Goal: Find specific page/section: Find specific page/section

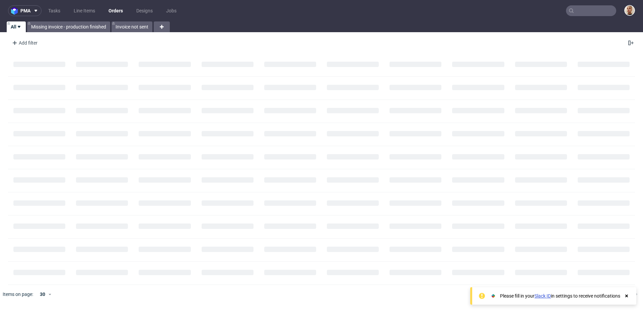
click at [603, 13] on input "text" at bounding box center [591, 10] width 50 height 11
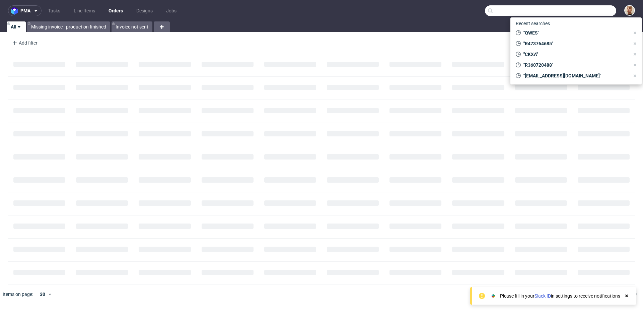
paste input "R326139735"
type input "R326139735"
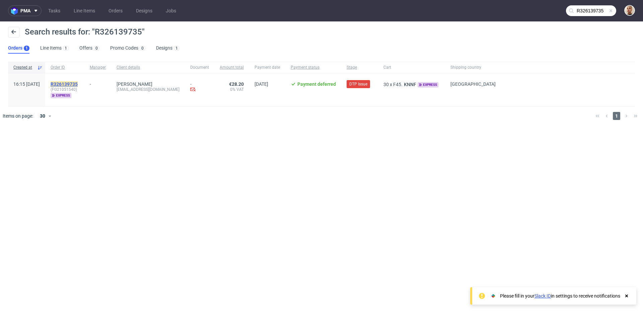
click at [78, 82] on mark "R326139735" at bounding box center [64, 83] width 27 height 5
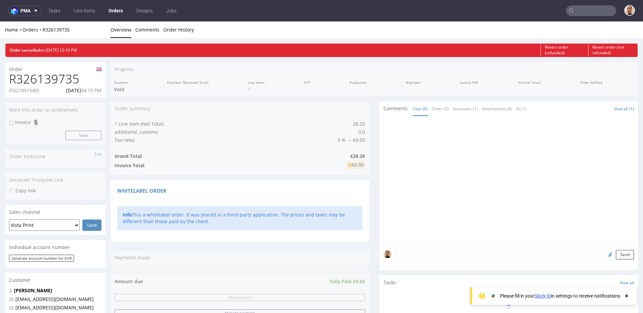
scroll to position [278, 0]
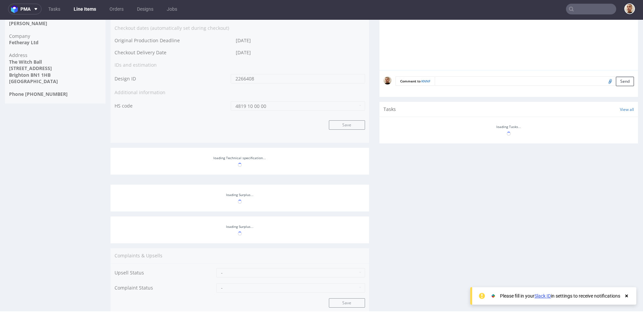
scroll to position [341, 0]
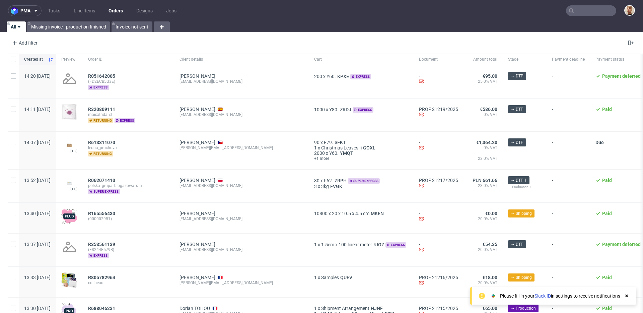
click at [594, 7] on input "text" at bounding box center [591, 10] width 50 height 11
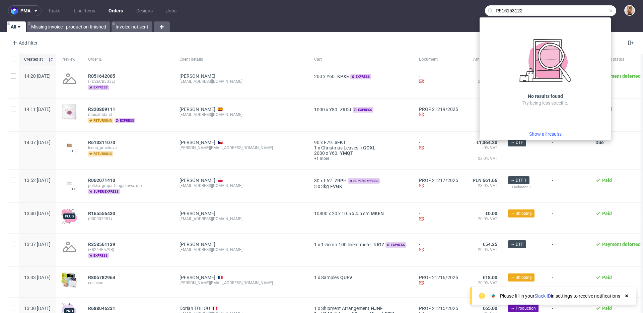
drag, startPoint x: 527, startPoint y: 12, endPoint x: 498, endPoint y: 10, distance: 28.5
click at [498, 10] on input "R516153122" at bounding box center [550, 10] width 131 height 11
click at [533, 10] on input "R516153122" at bounding box center [550, 10] width 131 height 11
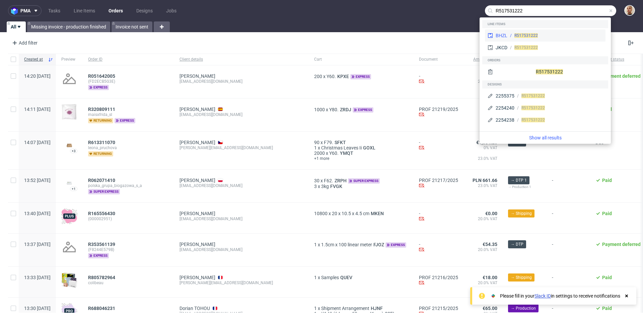
type input "R517531222"
click at [528, 38] on div "R517531222" at bounding box center [525, 35] width 23 height 6
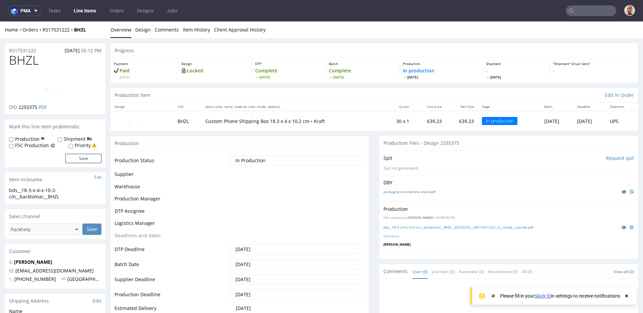
click at [48, 24] on div "Home Orders R517531222 BHZL Overview Design Comments Item History Client Approv…" at bounding box center [321, 29] width 643 height 17
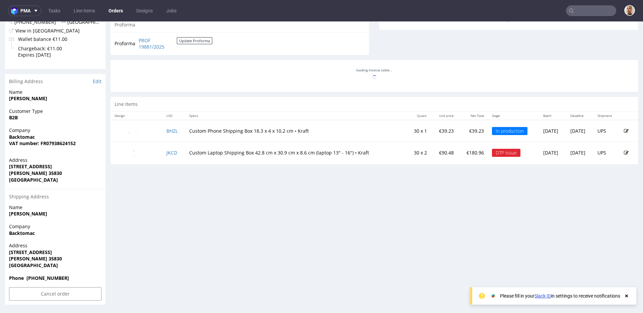
scroll to position [1, 0]
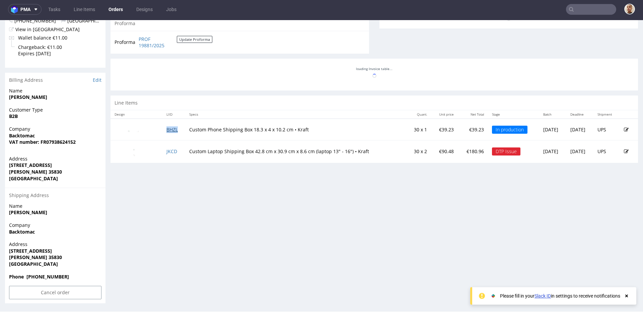
click at [171, 132] on link "BHZL" at bounding box center [171, 129] width 11 height 6
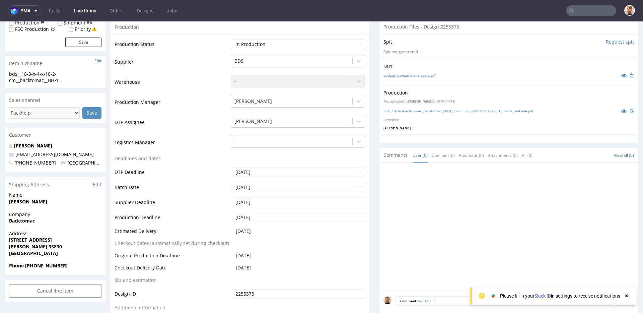
scroll to position [118, 0]
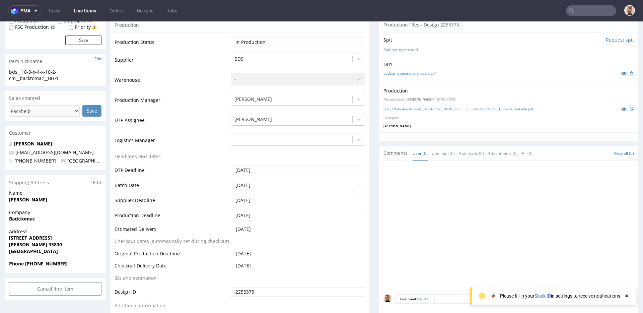
drag, startPoint x: 136, startPoint y: 244, endPoint x: 174, endPoint y: 244, distance: 38.8
click at [174, 244] on td "Checkout dates (automatically set during checkout)" at bounding box center [171, 243] width 114 height 12
drag, startPoint x: 165, startPoint y: 240, endPoint x: 208, endPoint y: 240, distance: 42.8
click at [208, 240] on td "Checkout dates (automatically set during checkout)" at bounding box center [171, 243] width 114 height 12
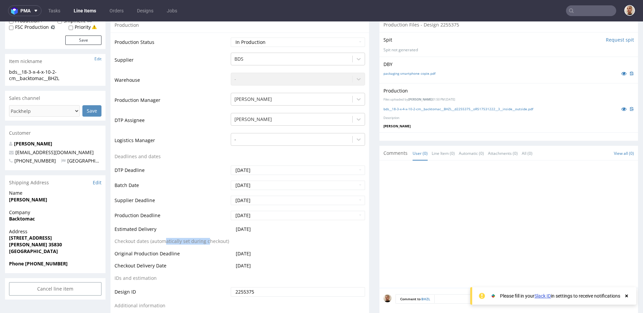
click at [208, 240] on td "Checkout dates (automatically set during checkout)" at bounding box center [171, 243] width 114 height 12
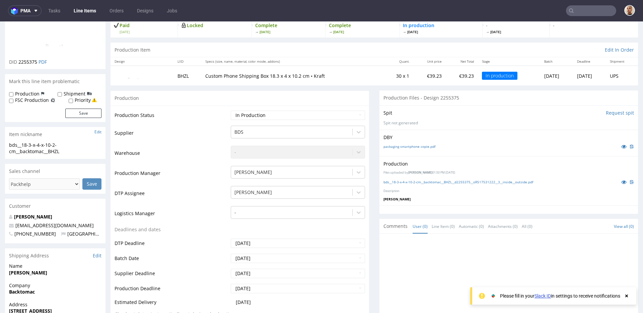
scroll to position [0, 0]
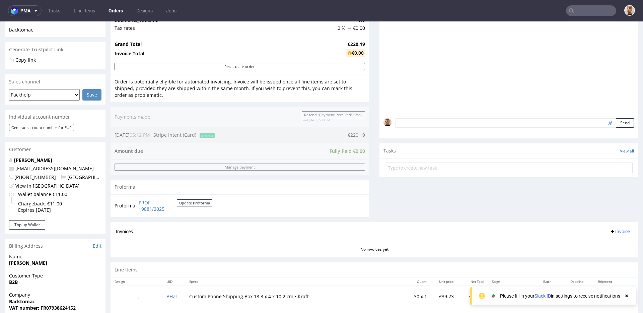
scroll to position [289, 0]
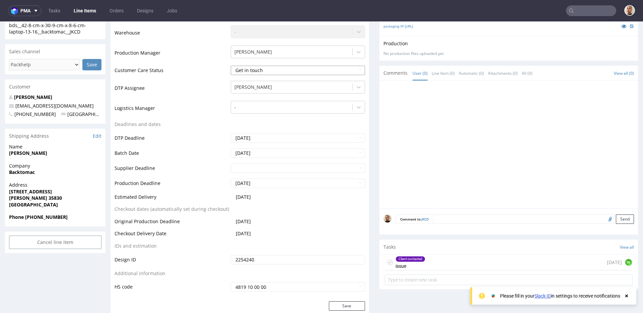
scroll to position [173, 0]
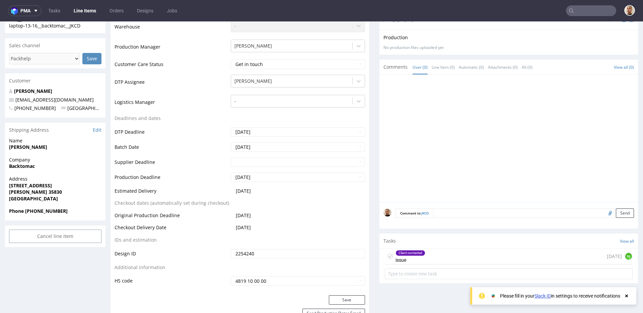
click at [451, 250] on div "Client contacted issue 6 days ago GL" at bounding box center [509, 256] width 248 height 16
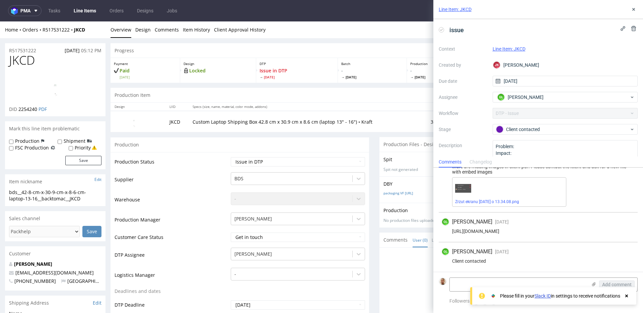
click at [458, 230] on div "https://app-eu1.hubspot.com/contacts/25600958/record/0-5/237415377143/" at bounding box center [537, 230] width 193 height 5
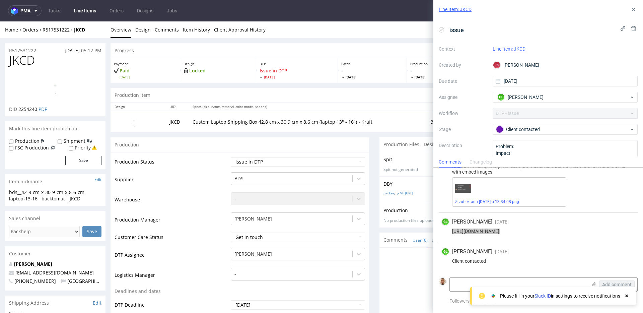
click at [212, 125] on td "Custom Laptop Shipping Box 42.8 cm x 30.9 cm x 8.6 cm (laptop 13" - 16") • Kraft" at bounding box center [304, 121] width 233 height 21
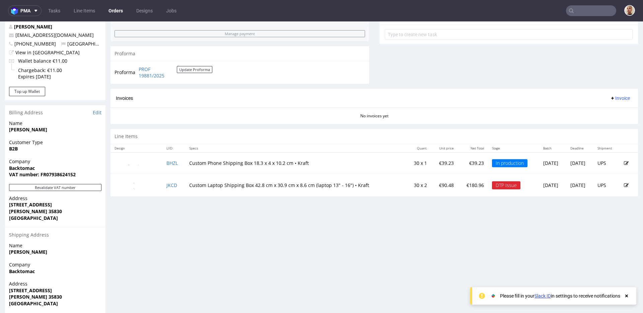
scroll to position [252, 0]
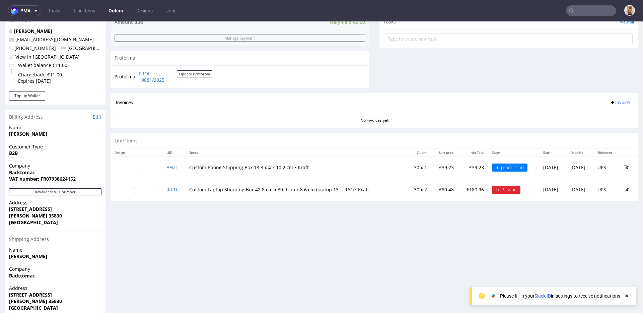
scroll to position [250, 0]
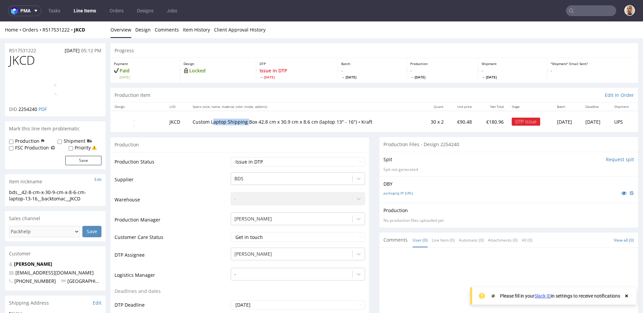
drag, startPoint x: 210, startPoint y: 122, endPoint x: 244, endPoint y: 121, distance: 34.1
click at [244, 122] on p "Custom Laptop Shipping Box 42.8 cm x 30.9 cm x 8.6 cm (laptop 13" - 16") • Kraft" at bounding box center [304, 121] width 225 height 7
click at [244, 121] on p "Custom Laptop Shipping Box 42.8 cm x 30.9 cm x 8.6 cm (laptop 13" - 16") • Kraft" at bounding box center [304, 121] width 225 height 7
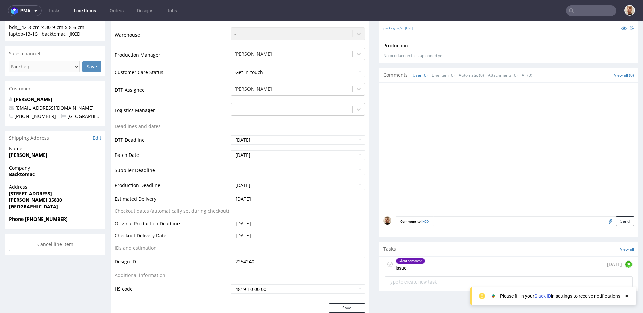
scroll to position [197, 0]
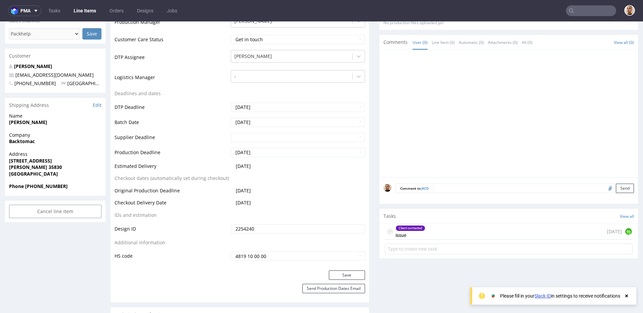
click at [428, 233] on div "Client contacted issue 6 days ago GL" at bounding box center [509, 232] width 248 height 16
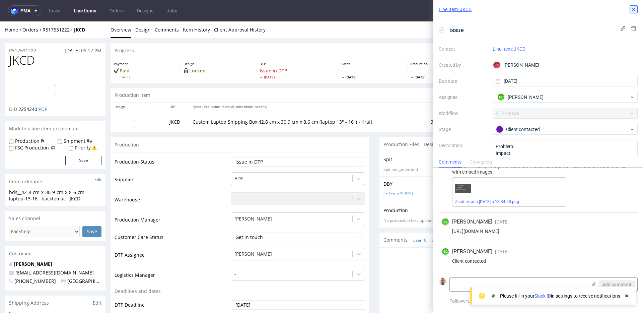
click at [632, 10] on use at bounding box center [633, 9] width 3 height 3
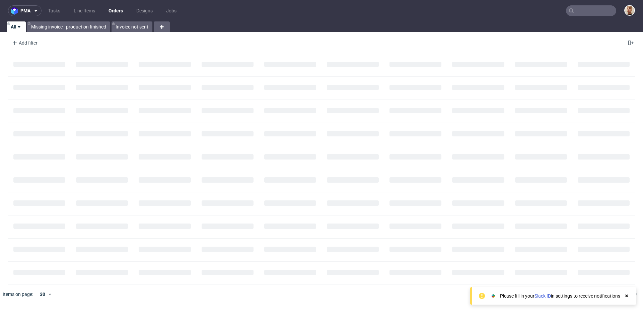
click at [608, 8] on input "text" at bounding box center [591, 10] width 50 height 11
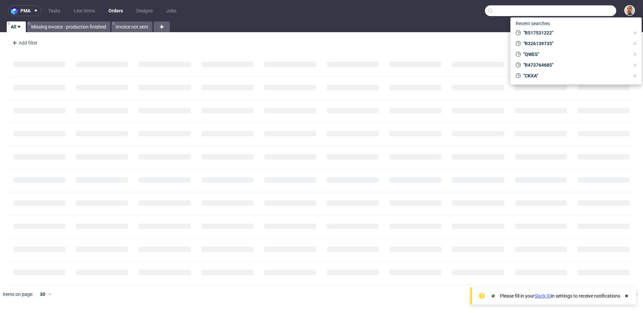
paste input "QWES"
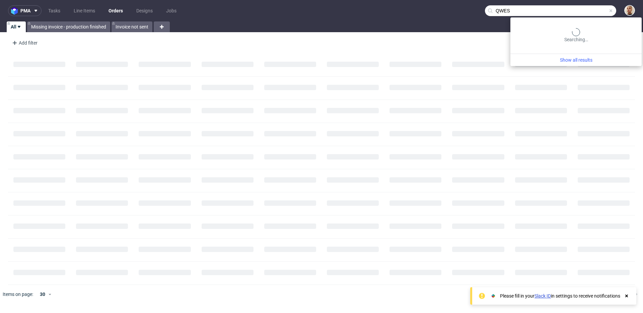
type input "QWES"
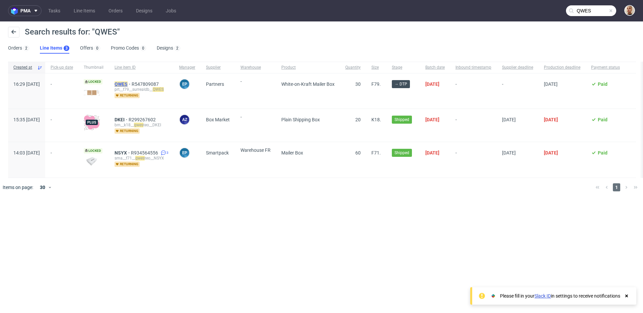
click at [128, 81] on mark "QWES" at bounding box center [120, 83] width 13 height 5
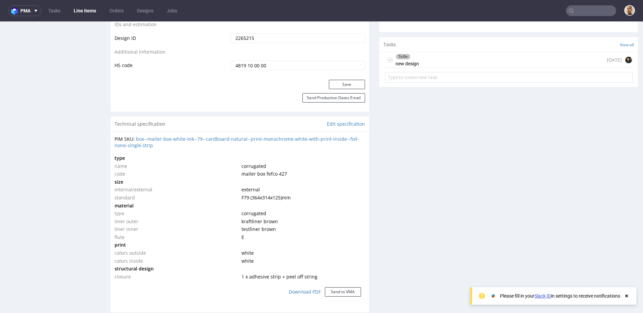
scroll to position [231, 0]
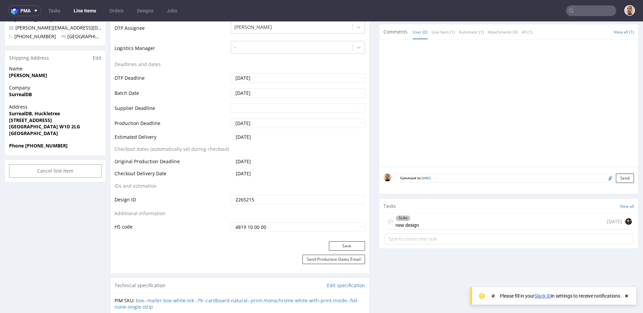
click at [416, 219] on div "To Do new design [DATE]" at bounding box center [509, 222] width 248 height 16
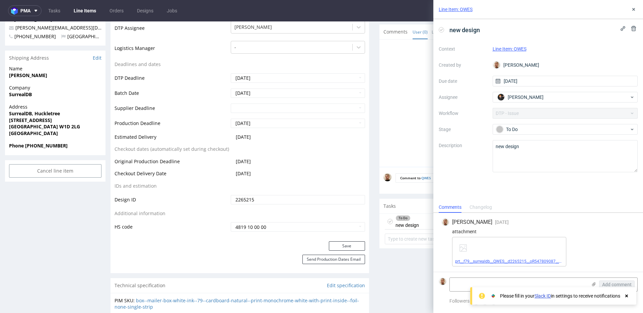
click at [477, 259] on link "prt__f79__surrealdb__QWES__d2265215__oR547809087__v2__outside.pdf" at bounding box center [521, 261] width 132 height 5
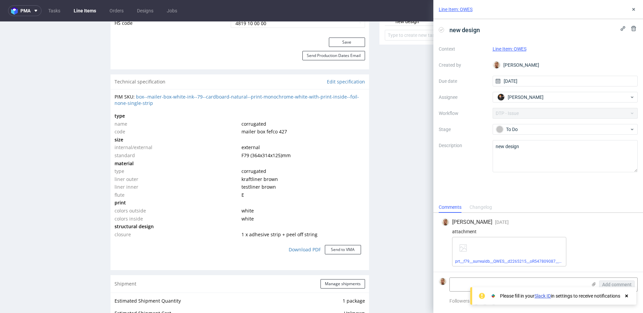
scroll to position [436, 0]
click at [279, 231] on span "1 x adhesive strip + peel off string" at bounding box center [279, 232] width 76 height 6
copy span "1 x adhesive strip + peel off string"
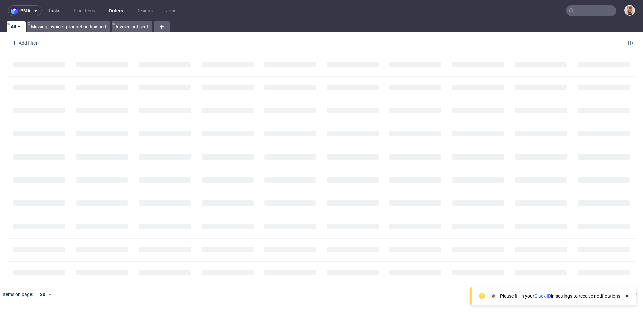
click at [57, 9] on link "Tasks" at bounding box center [54, 10] width 20 height 11
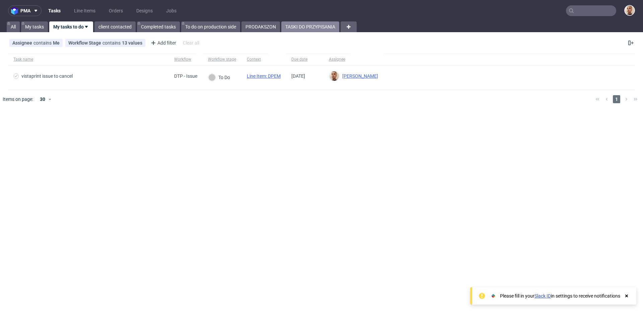
click at [302, 31] on link "TASKI DO PRZYPISANIA" at bounding box center [310, 26] width 58 height 11
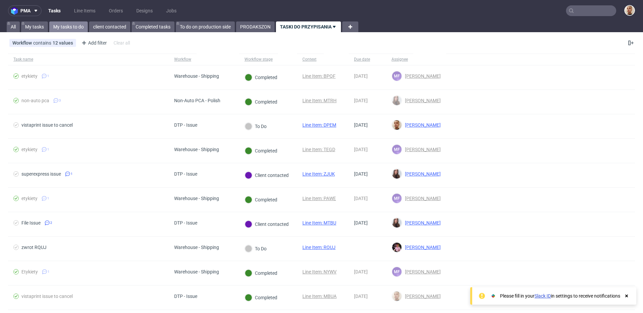
click at [78, 22] on link "My tasks to do" at bounding box center [68, 26] width 38 height 11
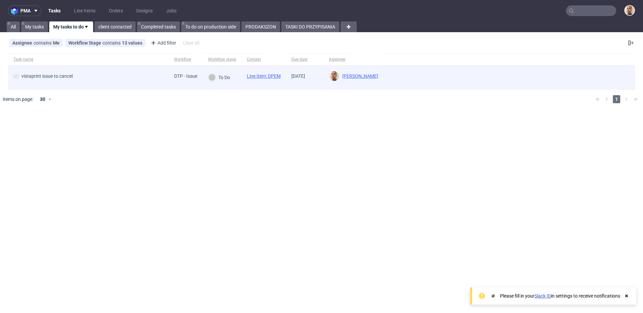
click at [127, 71] on div "vistaprint issue to cancel" at bounding box center [88, 77] width 161 height 24
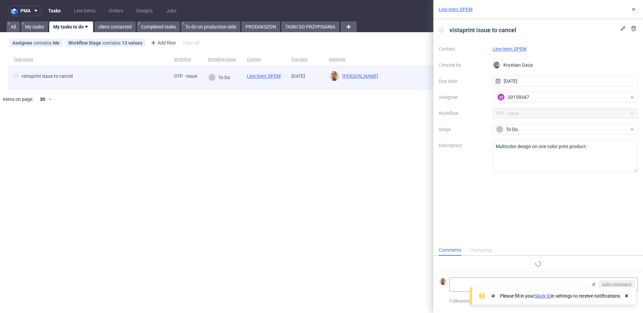
scroll to position [5, 0]
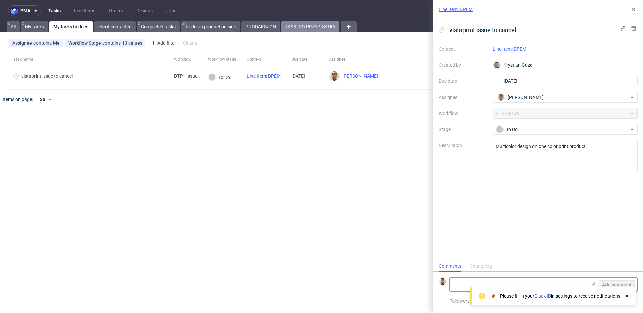
click at [316, 24] on link "TASKI DO PRZYPISANIA" at bounding box center [310, 26] width 58 height 11
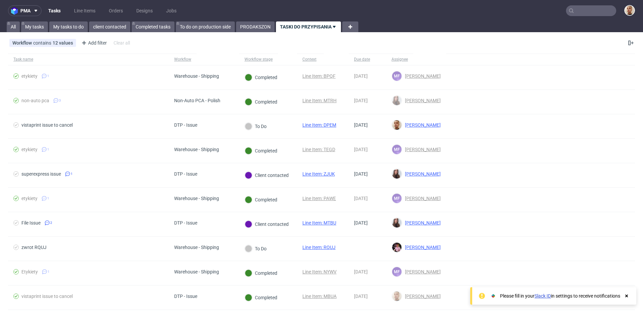
click at [76, 19] on nav "pma Tasks Line Items Orders Designs Jobs" at bounding box center [321, 10] width 643 height 21
click at [76, 25] on link "My tasks to do" at bounding box center [68, 26] width 38 height 11
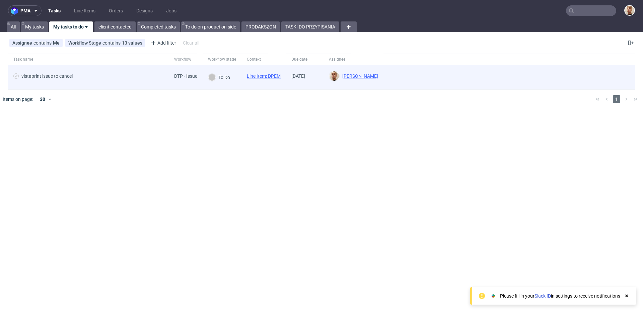
click at [107, 79] on span "vistaprint issue to cancel" at bounding box center [88, 77] width 150 height 8
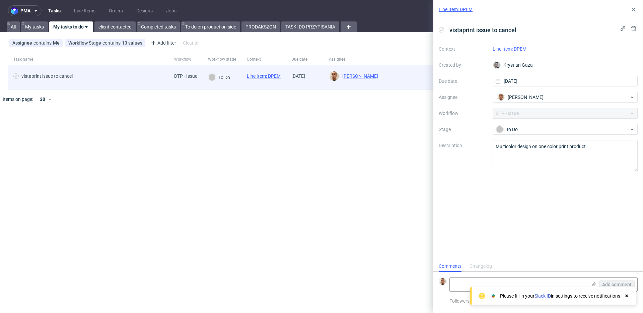
scroll to position [5, 0]
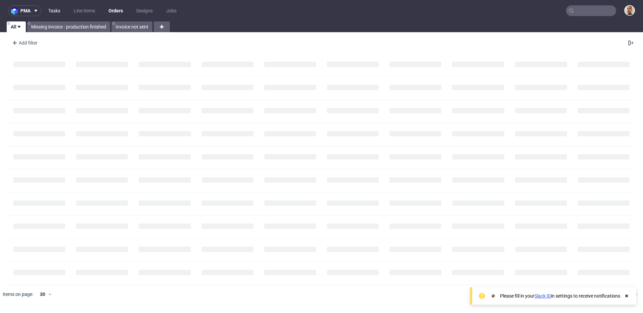
click at [60, 8] on link "Tasks" at bounding box center [54, 10] width 20 height 11
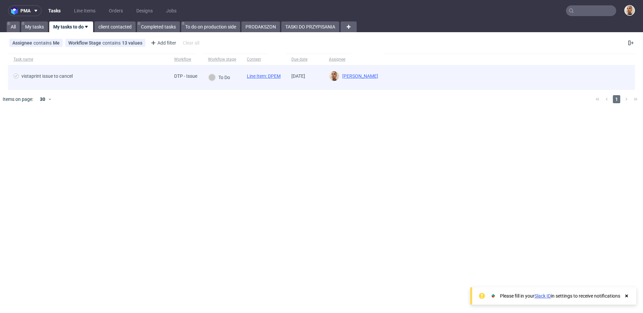
click at [106, 70] on div "vistaprint issue to cancel" at bounding box center [88, 77] width 161 height 24
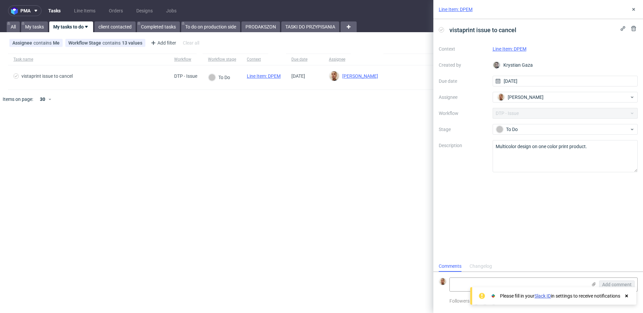
scroll to position [5, 0]
click at [503, 51] on link "Line Item: DPEM" at bounding box center [509, 48] width 34 height 5
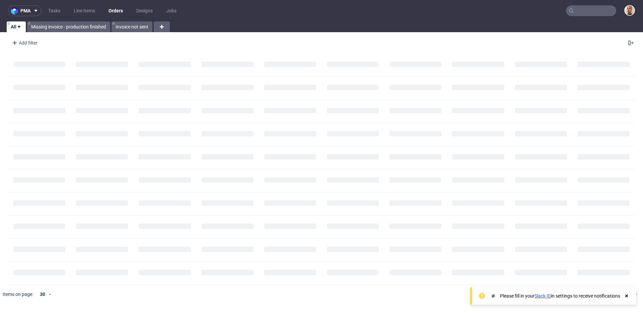
click at [583, 9] on input "text" at bounding box center [591, 10] width 50 height 11
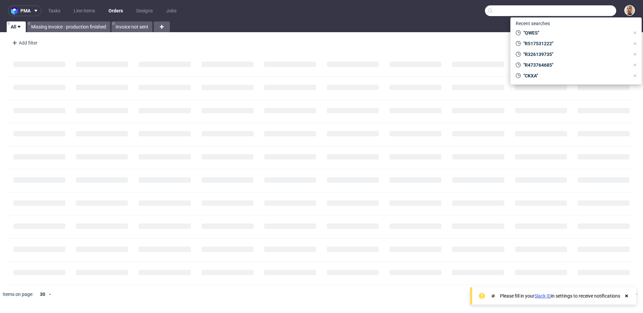
paste input "R971515441"
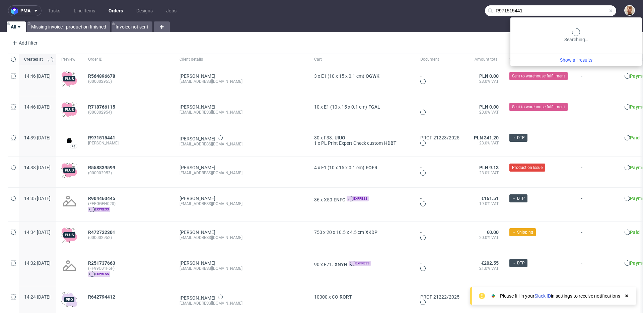
type input "R971515441"
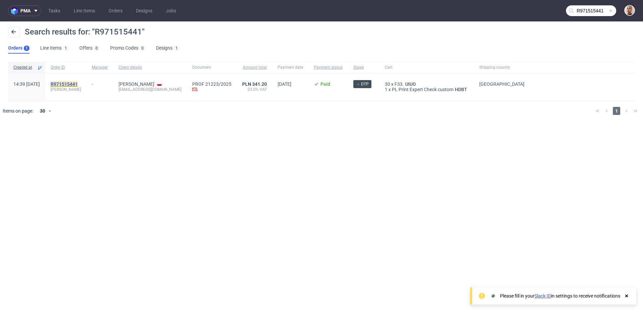
click at [78, 82] on mark "R971515441" at bounding box center [64, 83] width 27 height 5
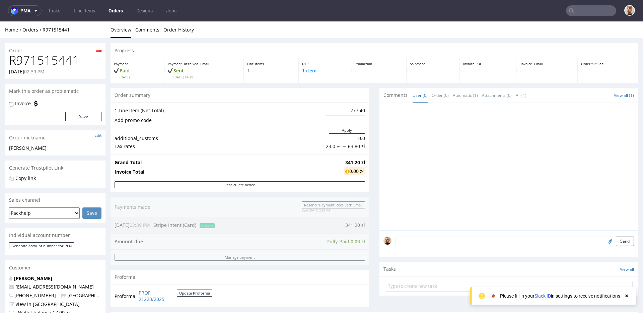
scroll to position [285, 0]
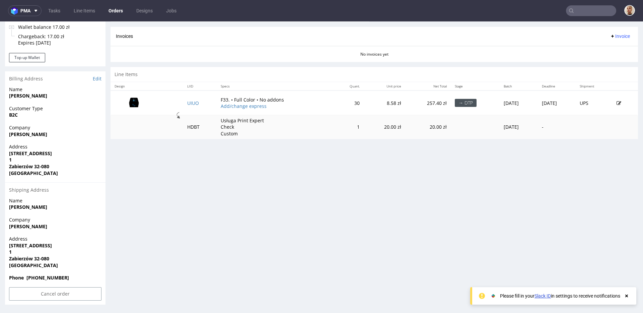
click at [217, 83] on th "Specs" at bounding box center [275, 86] width 117 height 8
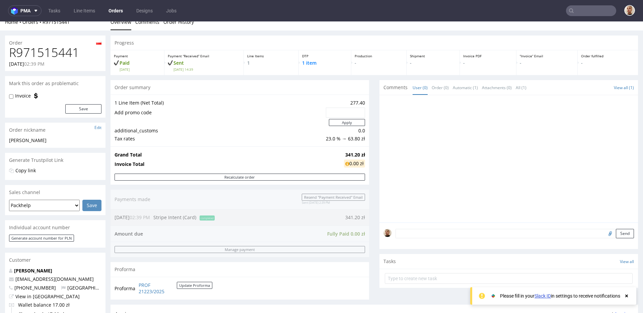
scroll to position [0, 0]
